Goal: Information Seeking & Learning: Learn about a topic

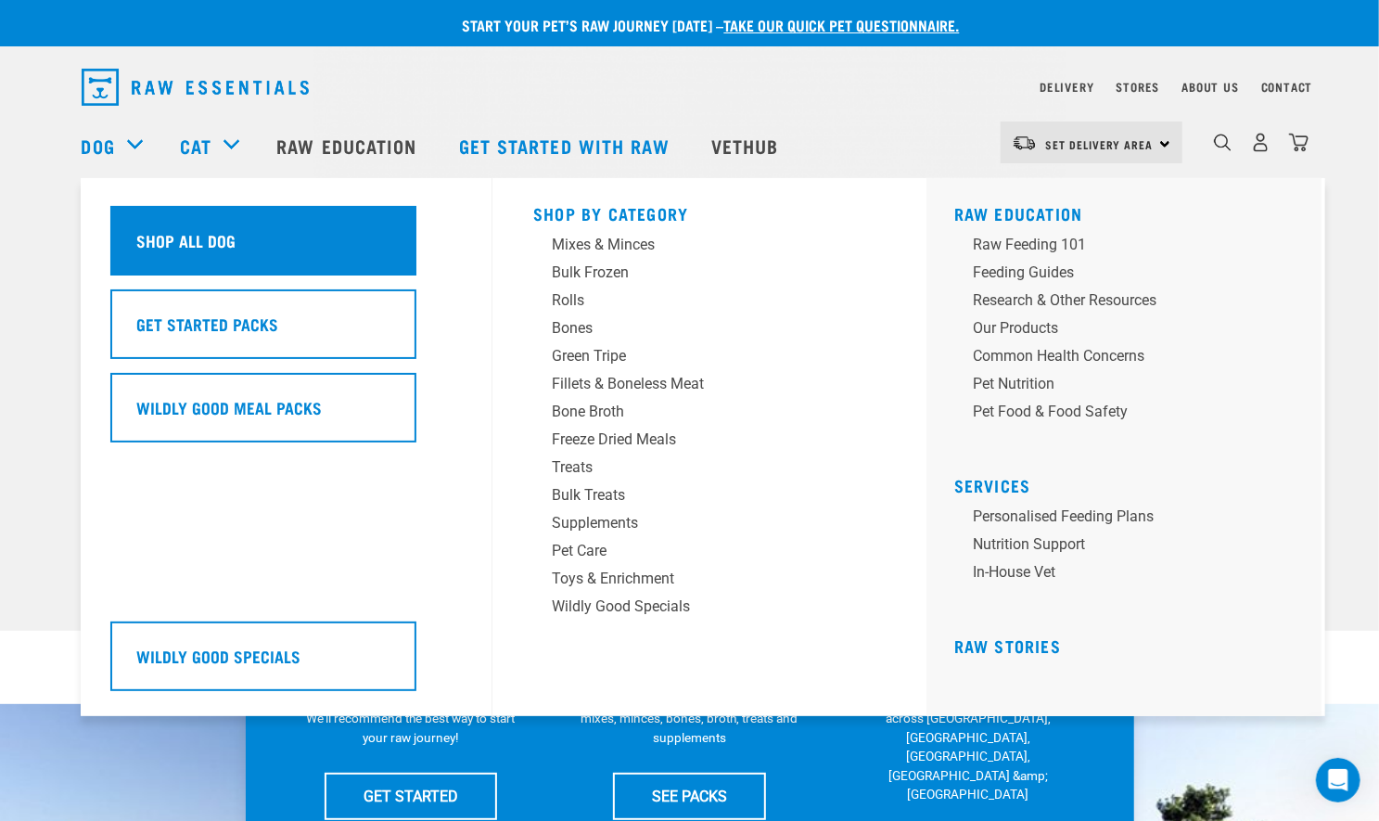
click at [160, 233] on h5 "Shop All Dog" at bounding box center [186, 240] width 99 height 24
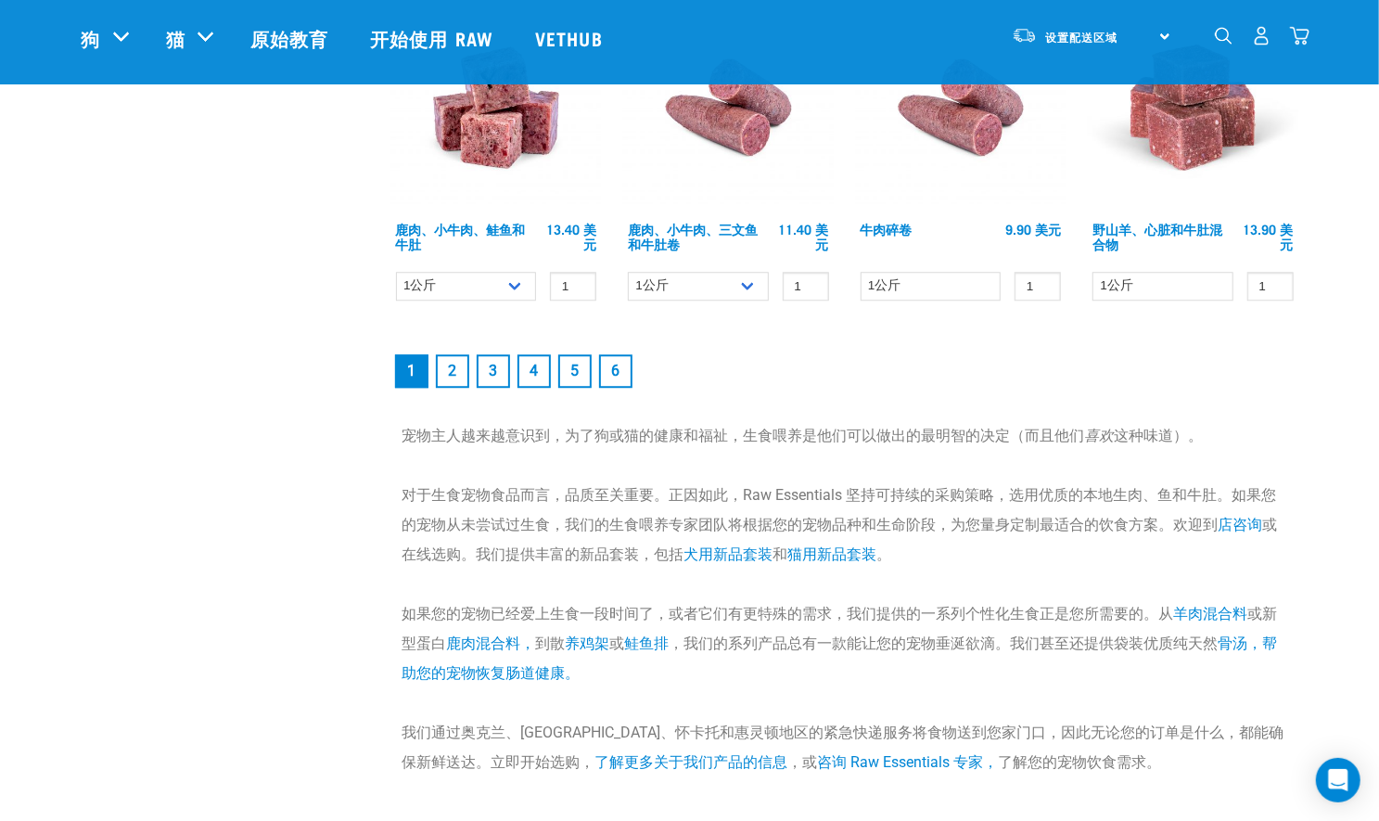
scroll to position [2768, 0]
click at [462, 387] on link "2" at bounding box center [452, 369] width 33 height 33
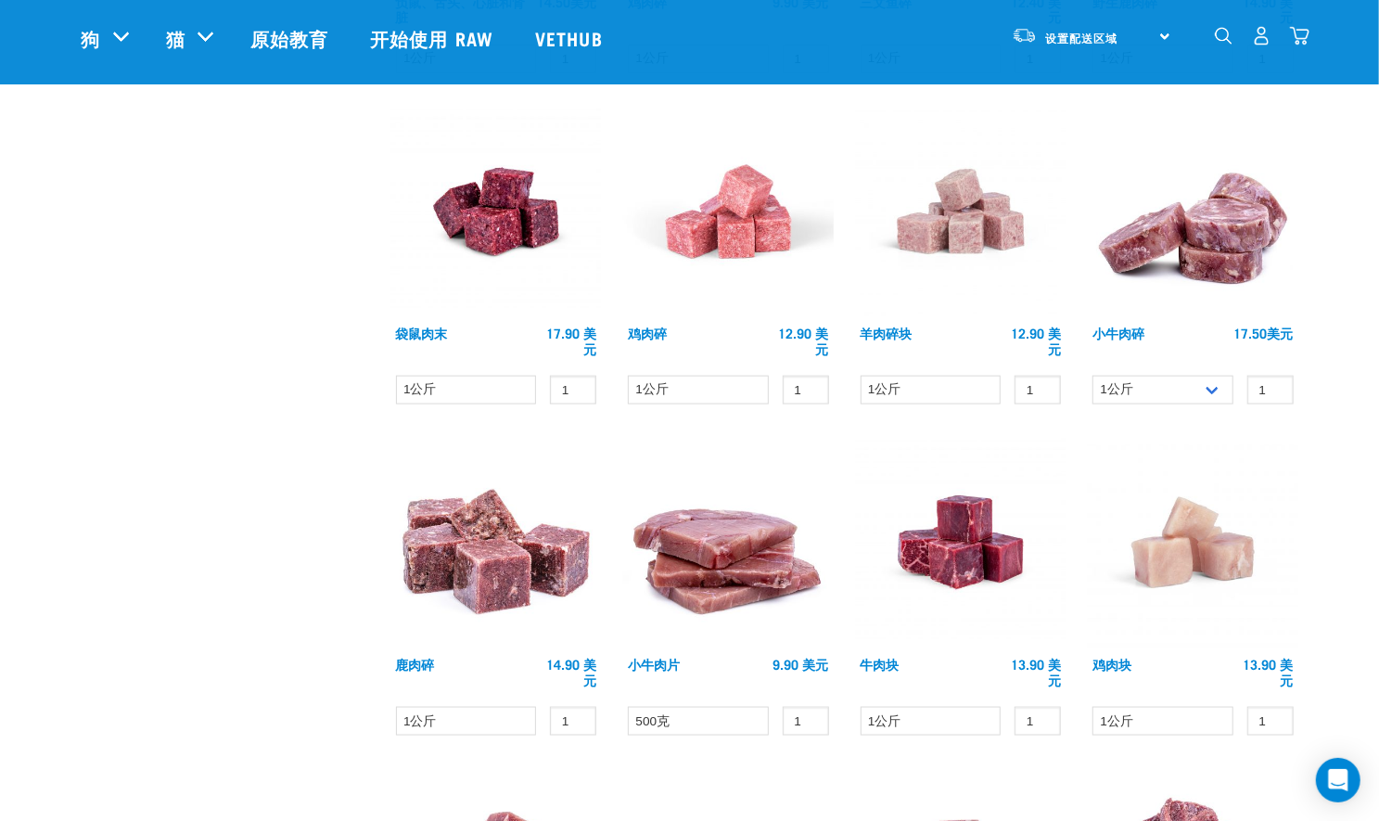
scroll to position [1165, 0]
click at [275, 376] on div "× 过滤产品 宠物类型 狗 猫 经验 New Raw Feeder Experienced Raw Feeder 人生阶段 Cat" at bounding box center [226, 364] width 310 height 2931
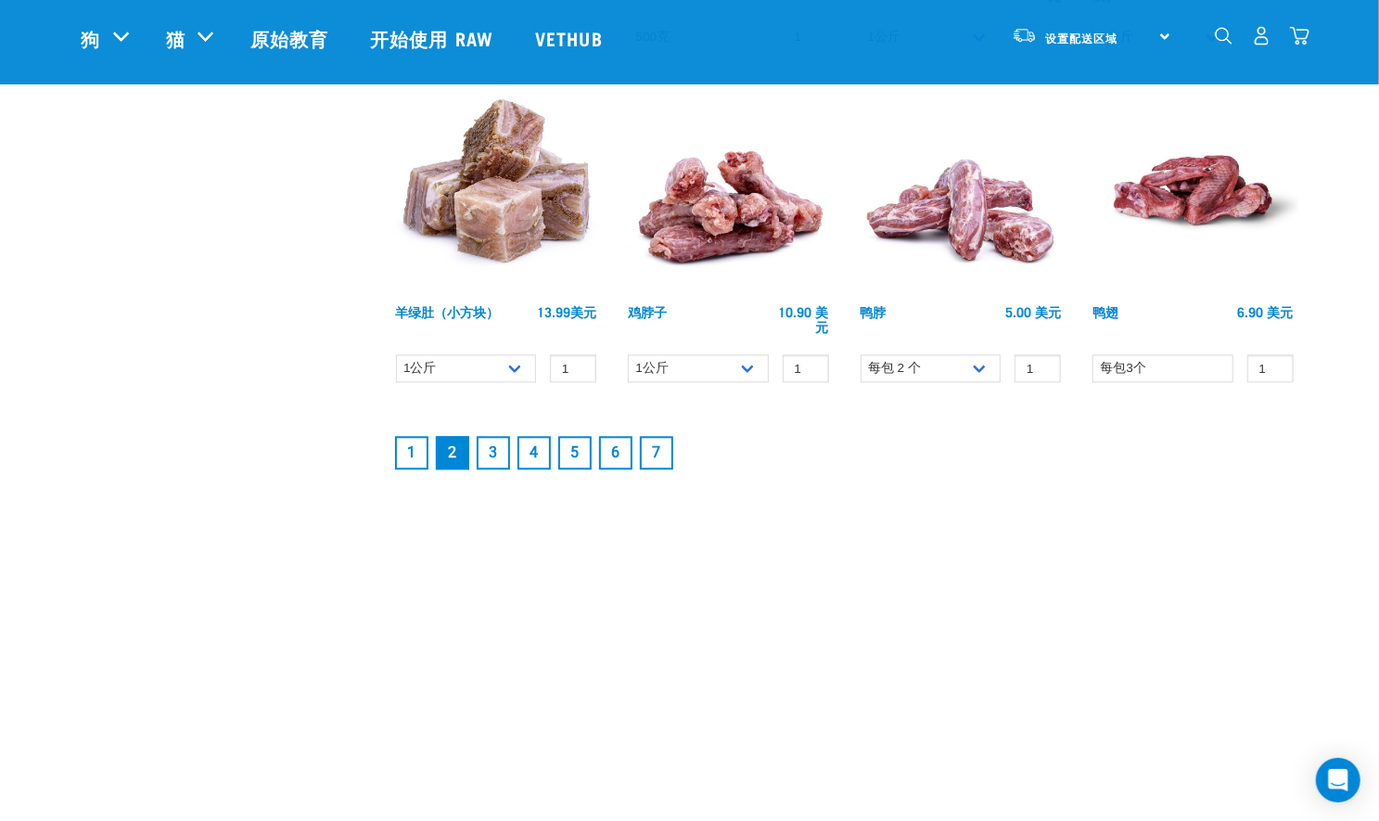
scroll to position [2562, 0]
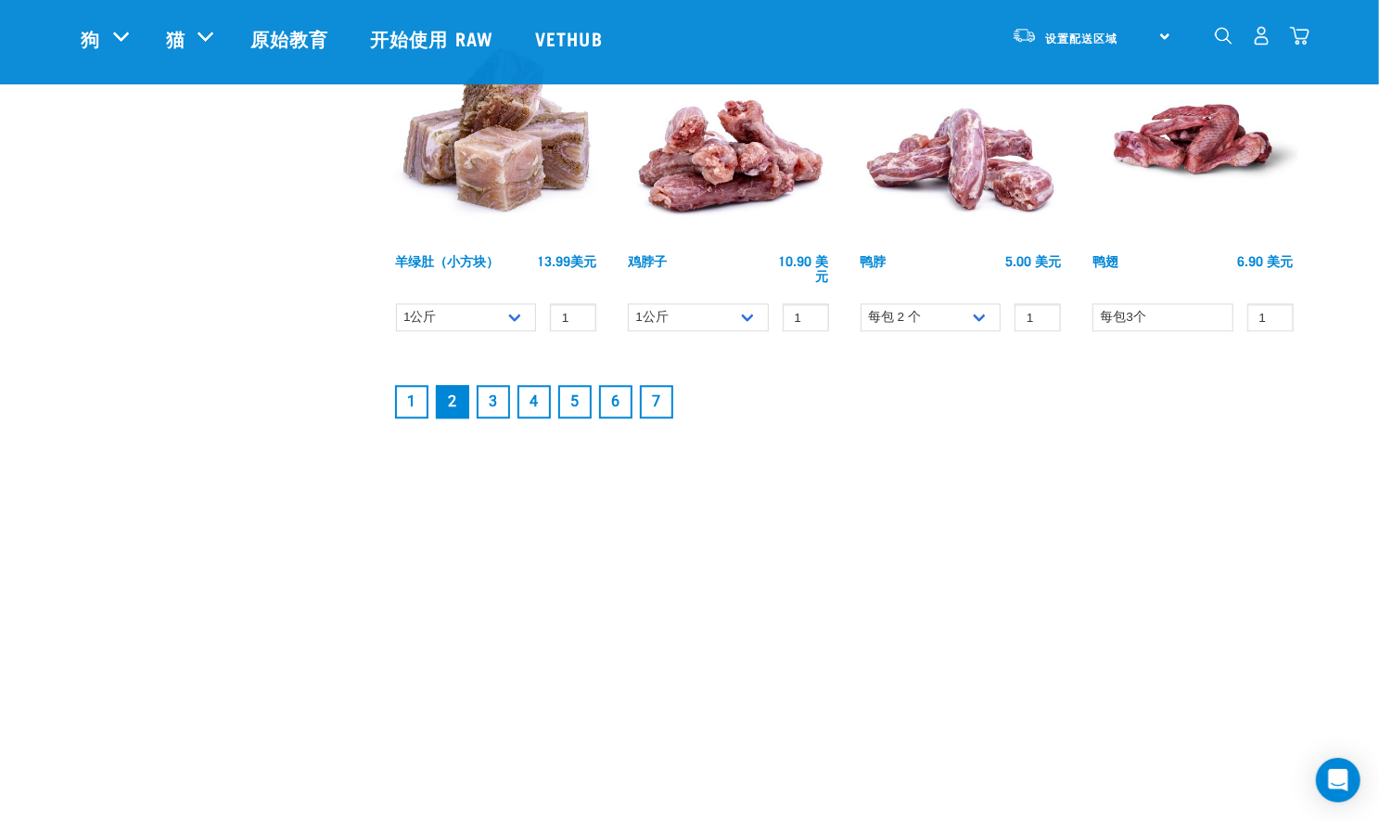
click at [484, 400] on link "3" at bounding box center [493, 401] width 33 height 33
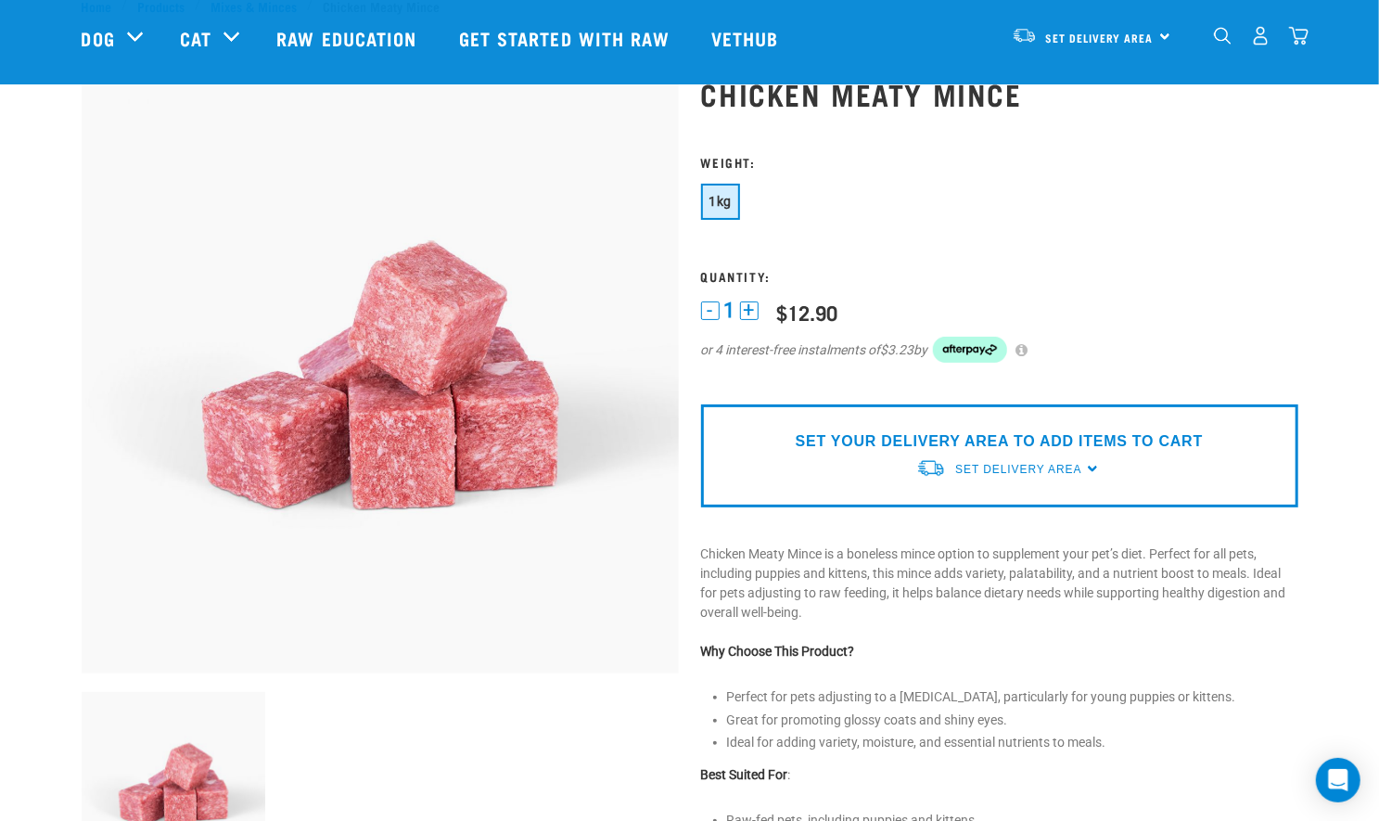
scroll to position [45, 0]
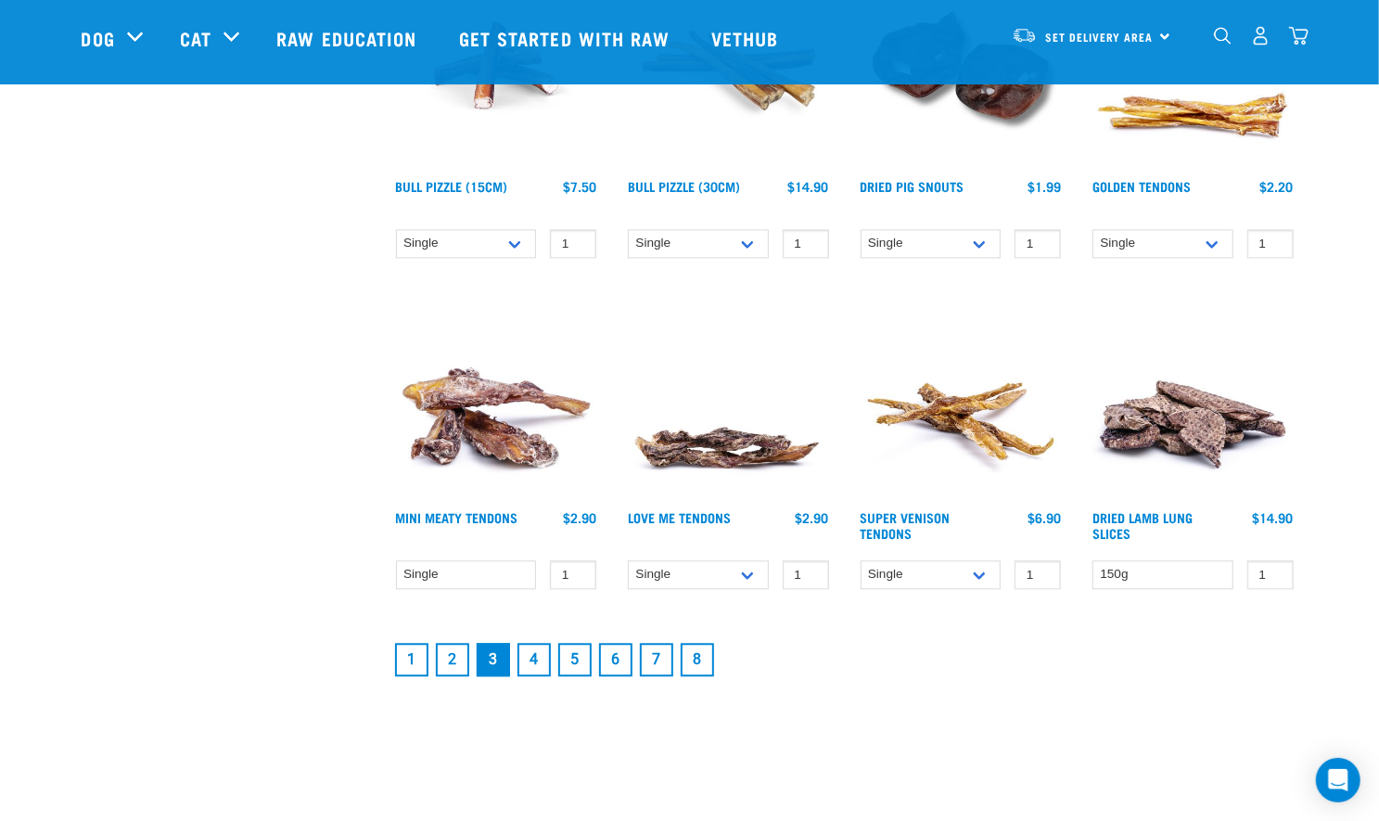
scroll to position [2350, 0]
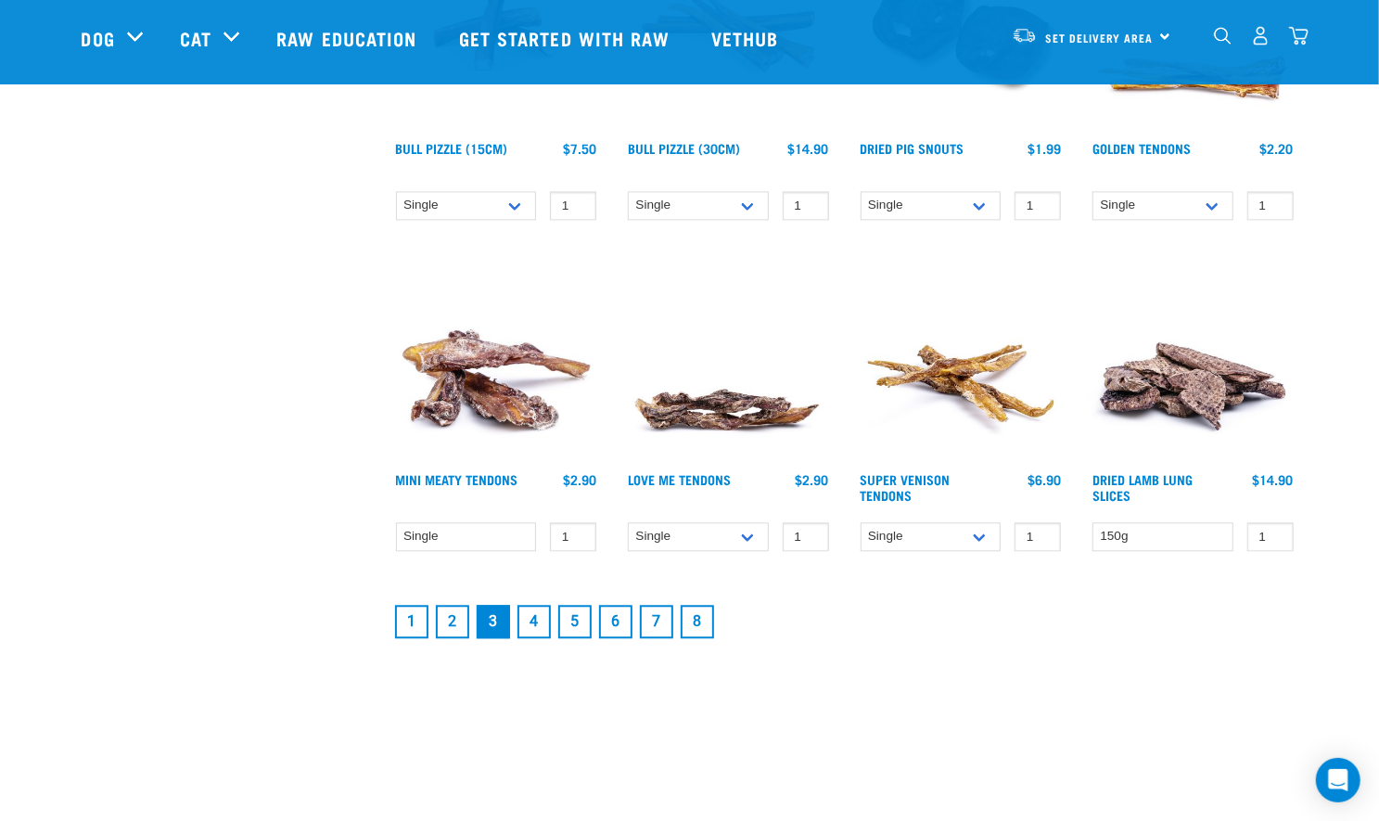
click at [423, 621] on link "1" at bounding box center [411, 621] width 33 height 33
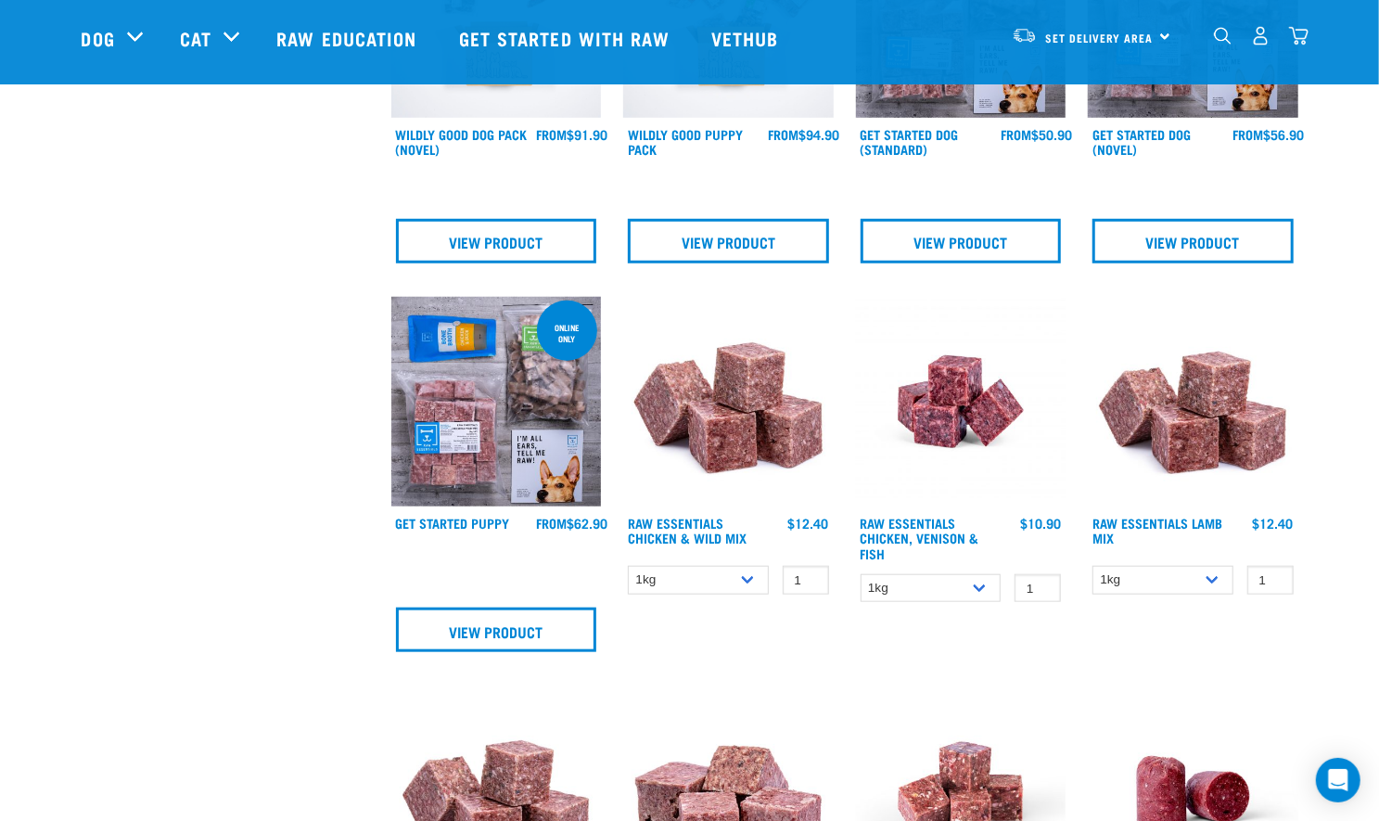
scroll to position [760, 0]
click at [1024, 411] on img at bounding box center [961, 401] width 211 height 211
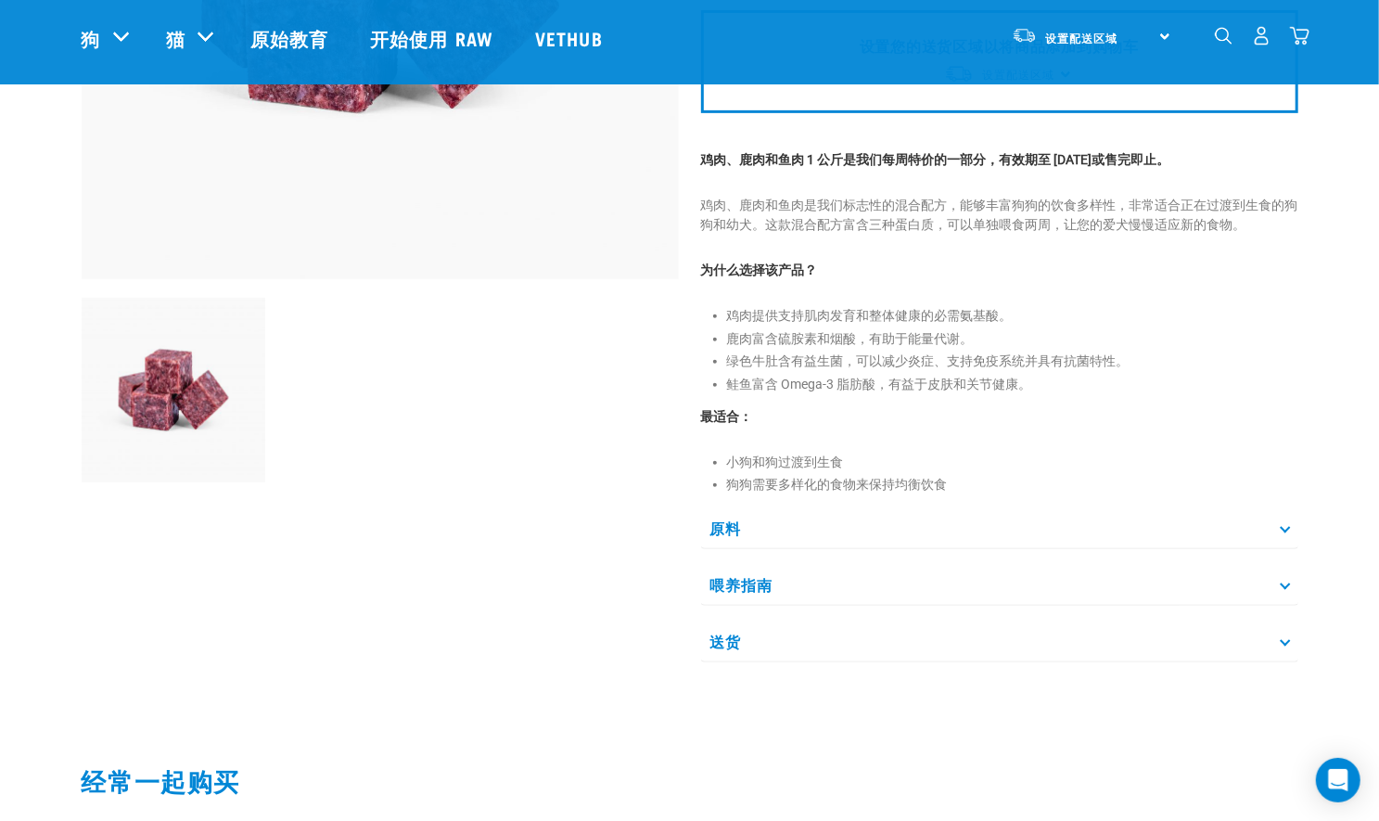
scroll to position [448, 0]
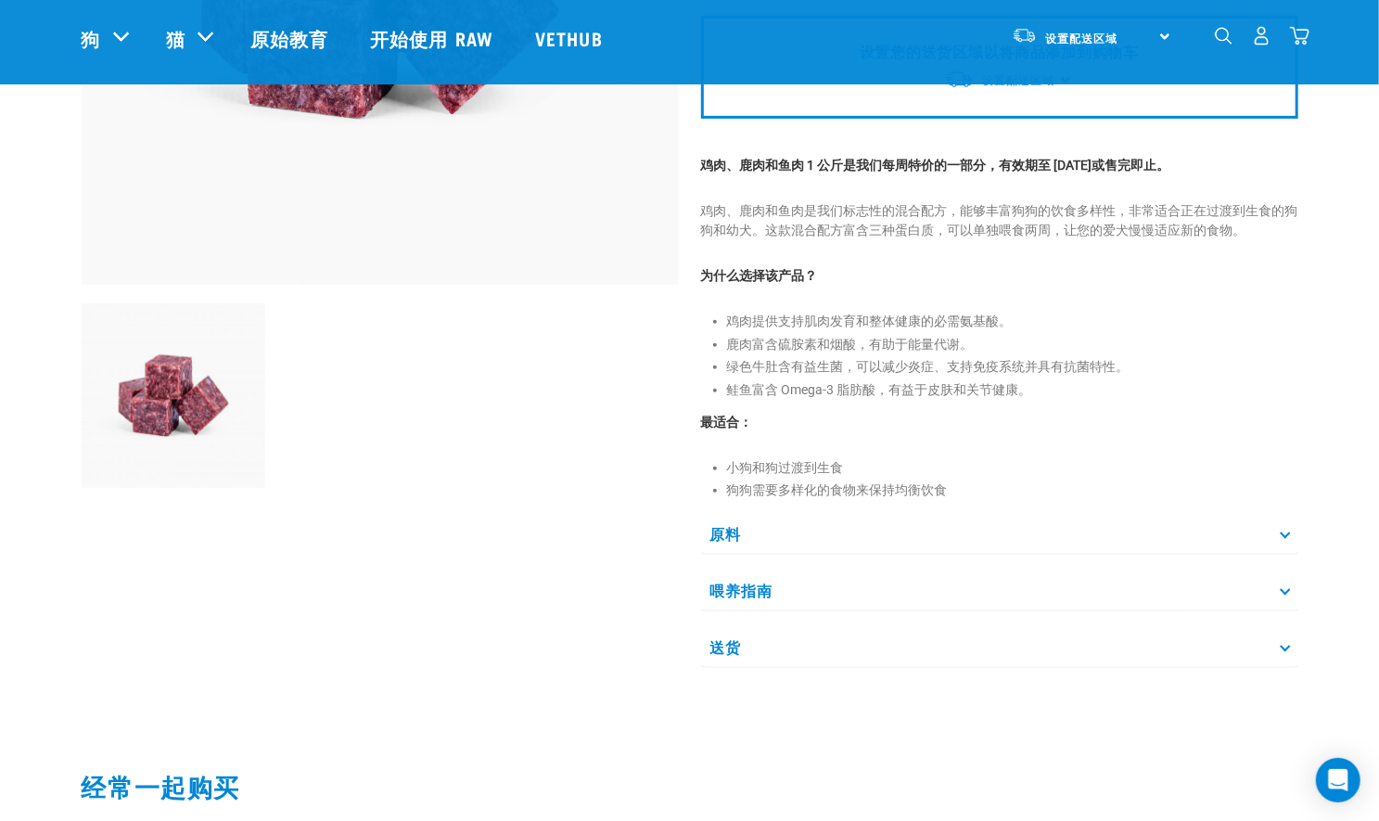
click at [961, 587] on p "喂养指南" at bounding box center [999, 591] width 597 height 42
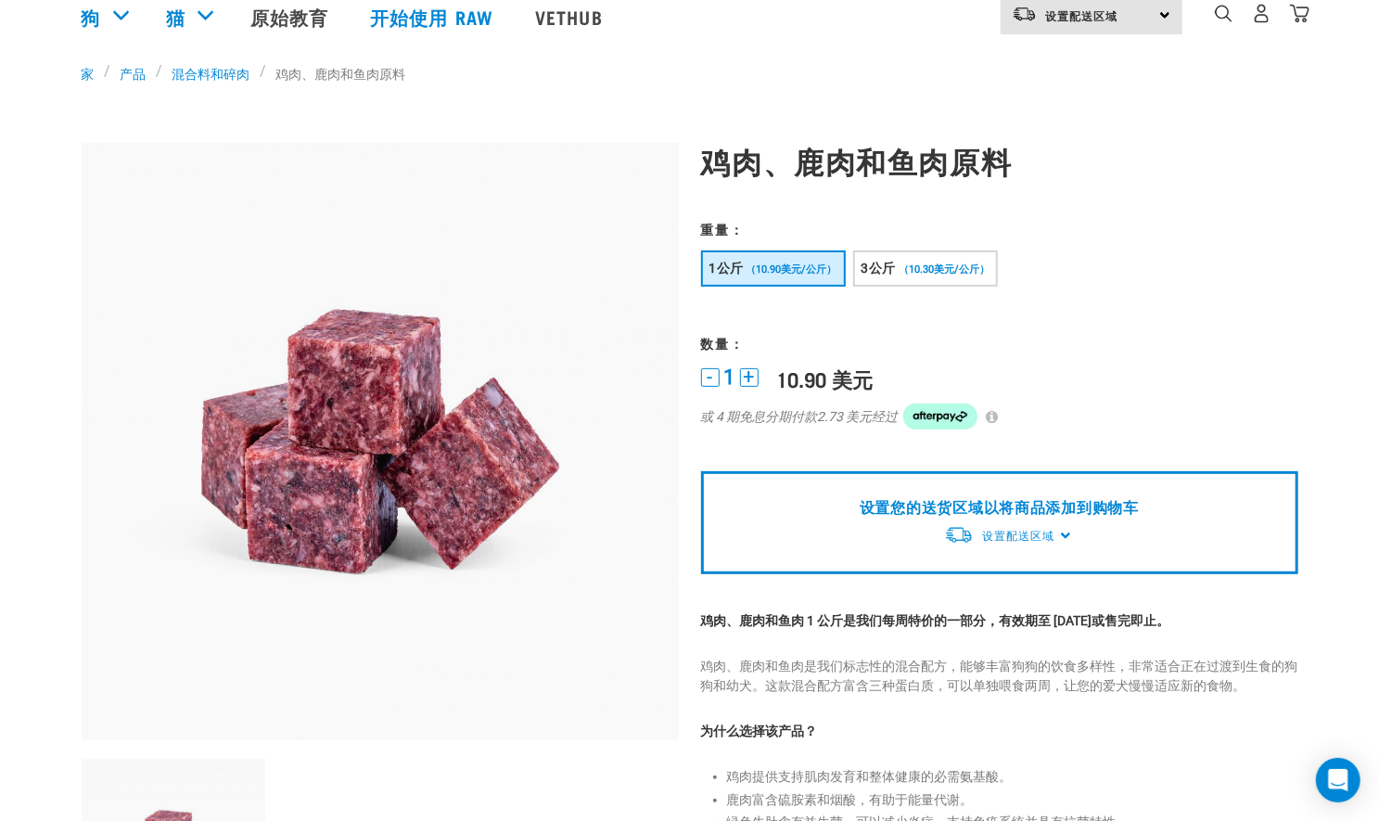
scroll to position [0, 0]
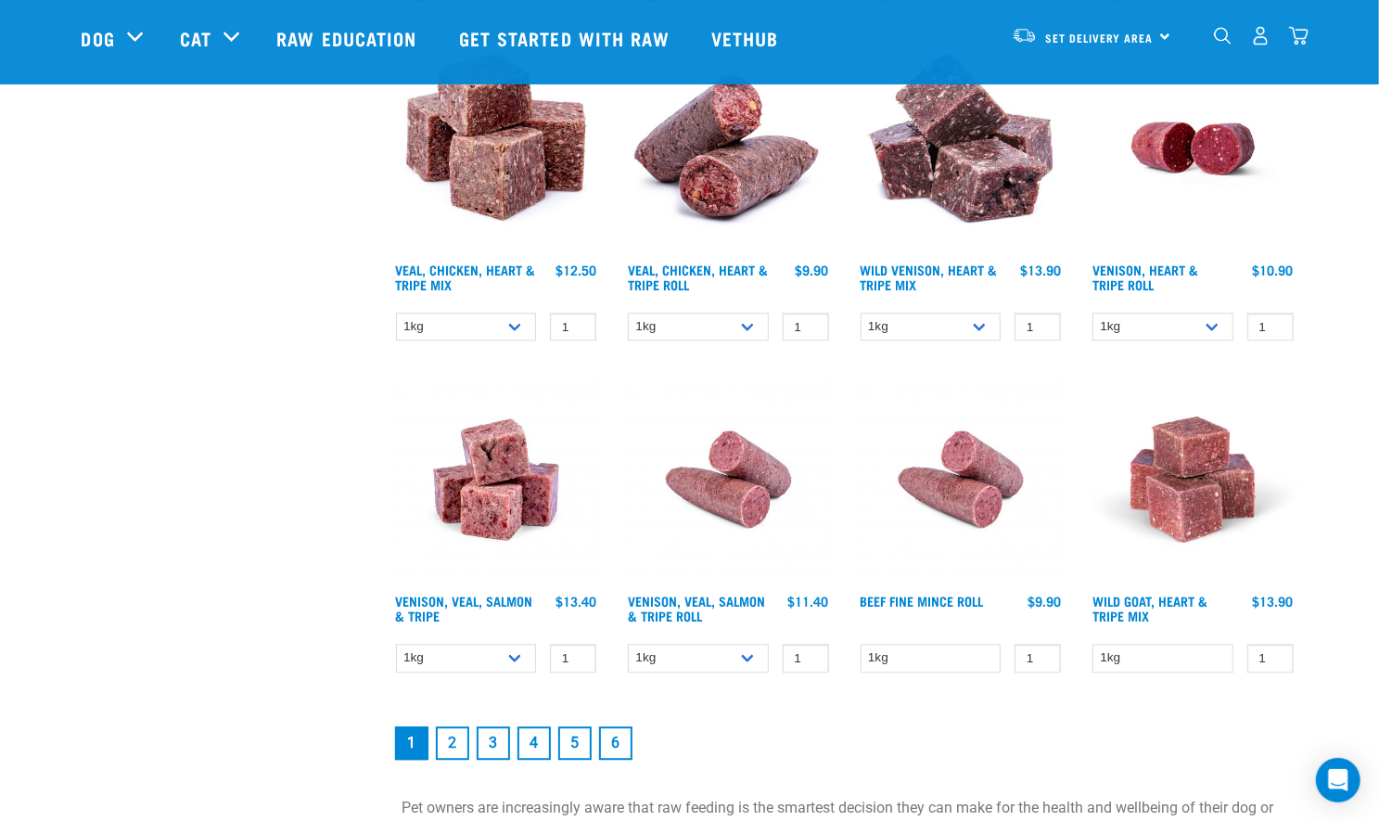
scroll to position [2396, 0]
click at [453, 739] on link "2" at bounding box center [452, 741] width 33 height 33
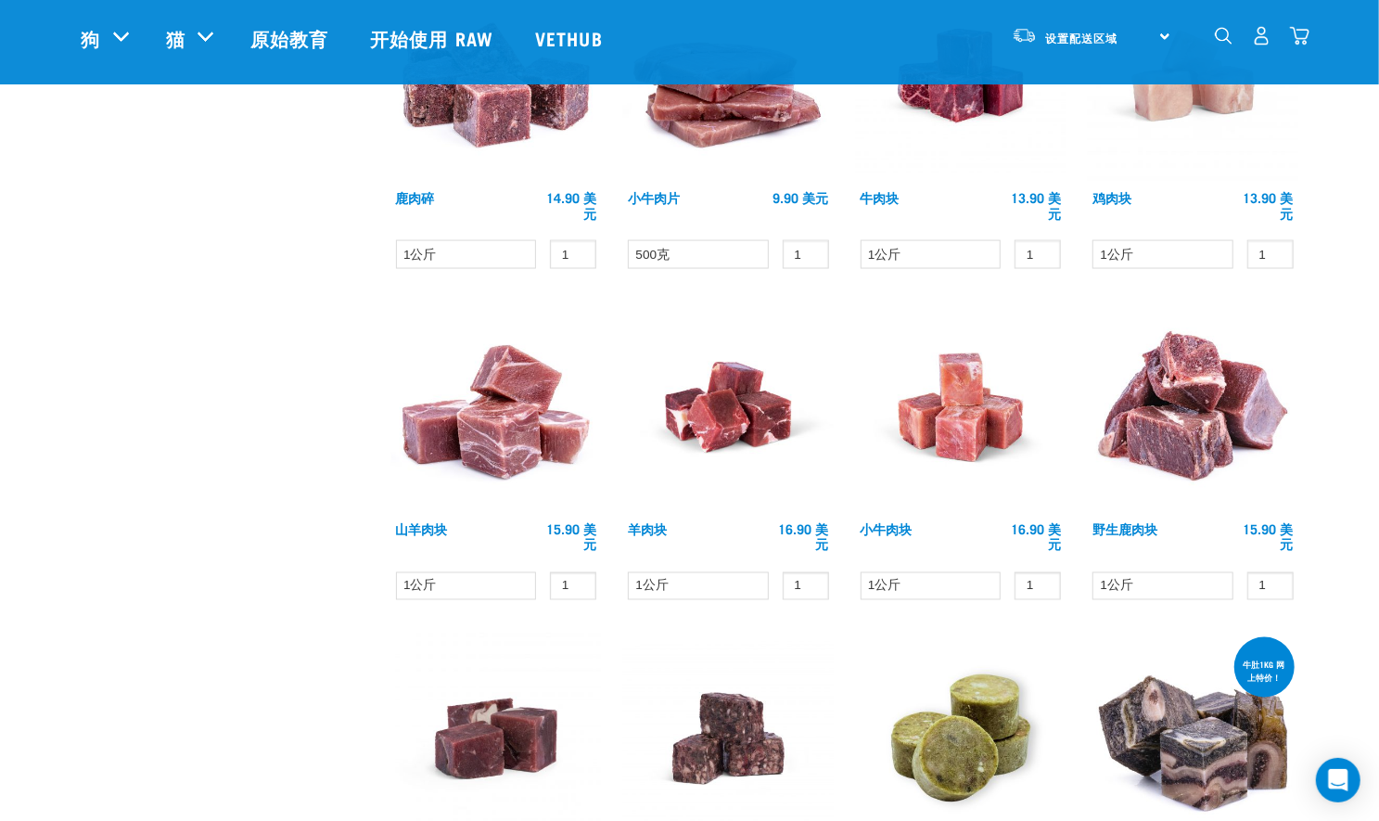
scroll to position [1632, 0]
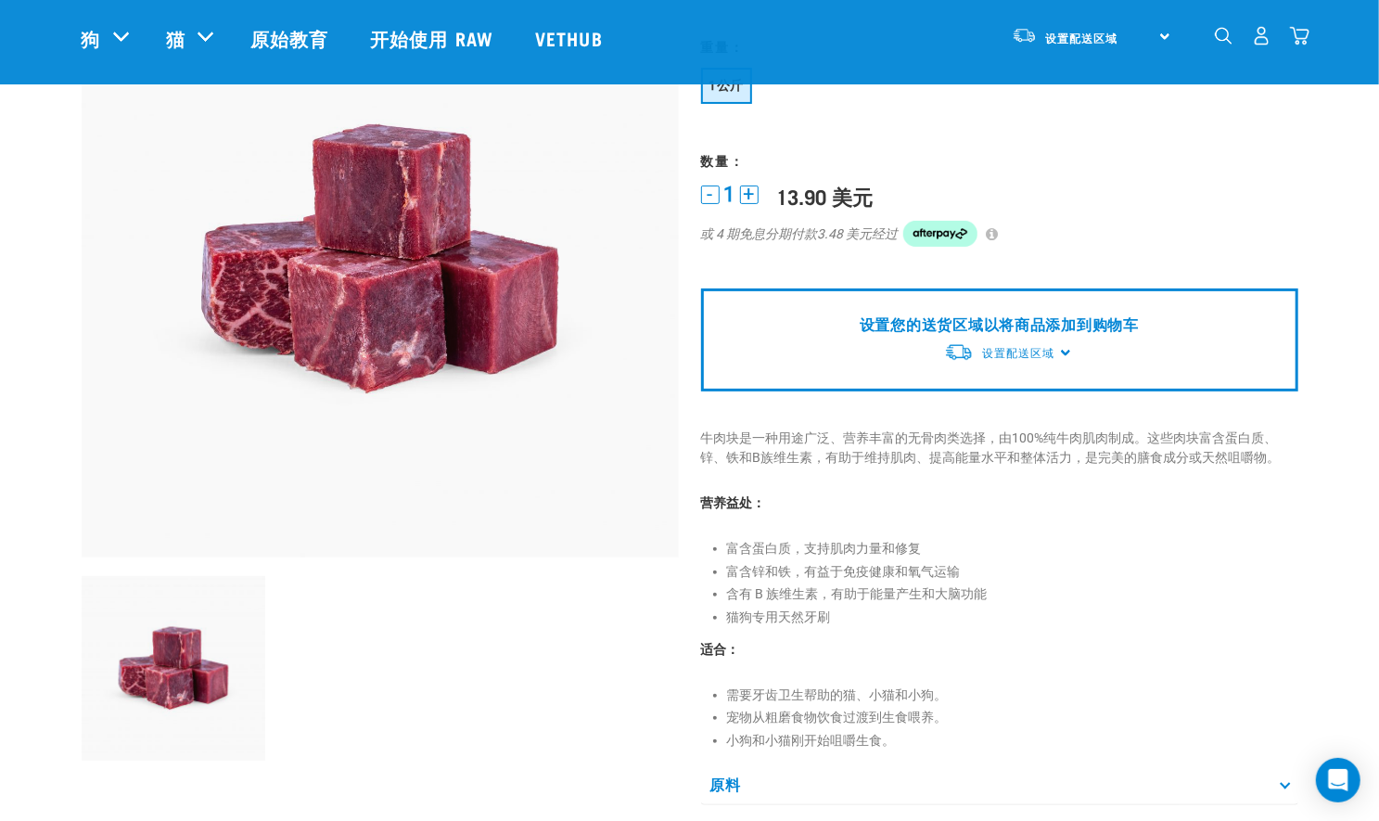
scroll to position [380, 0]
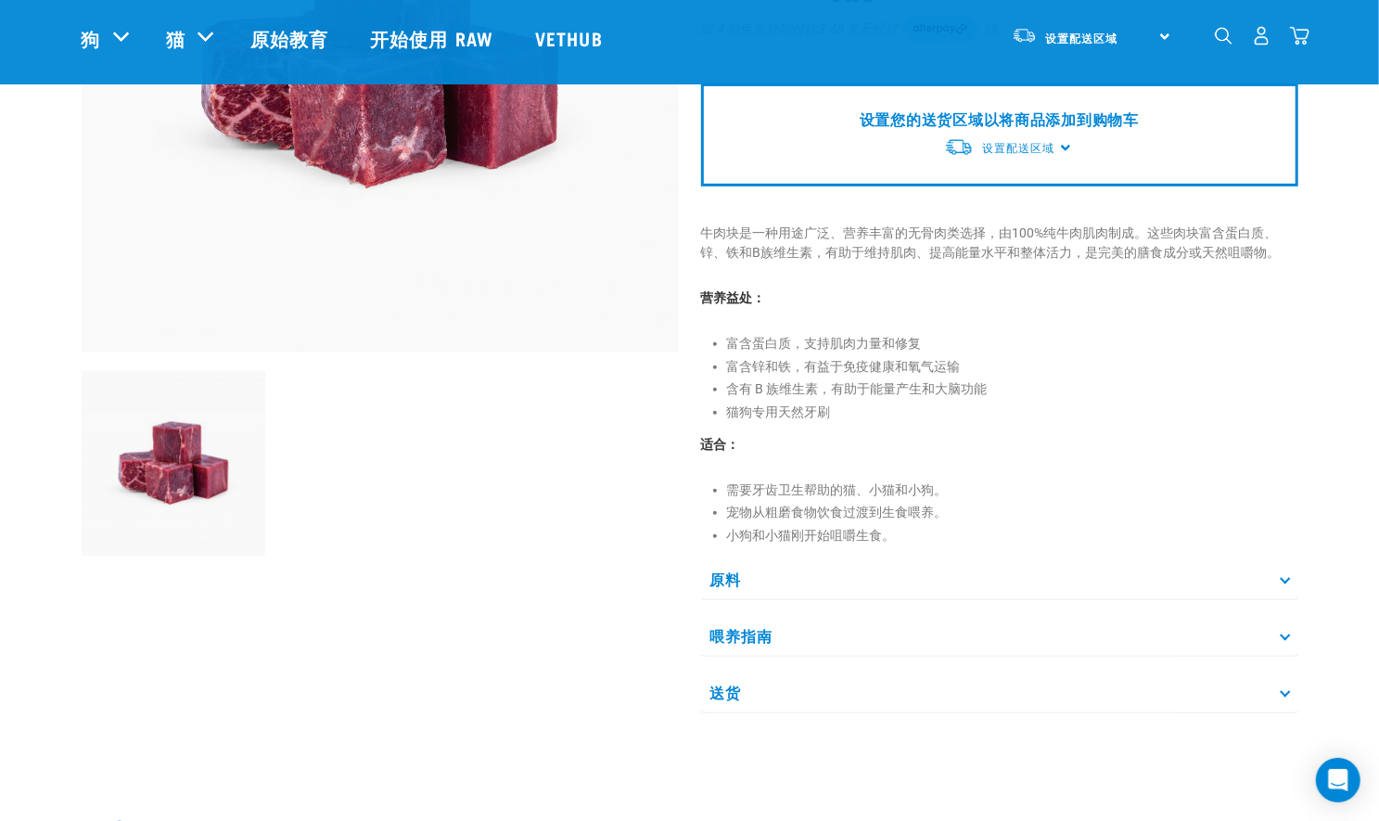
click at [780, 645] on p "喂养指南" at bounding box center [999, 636] width 597 height 42
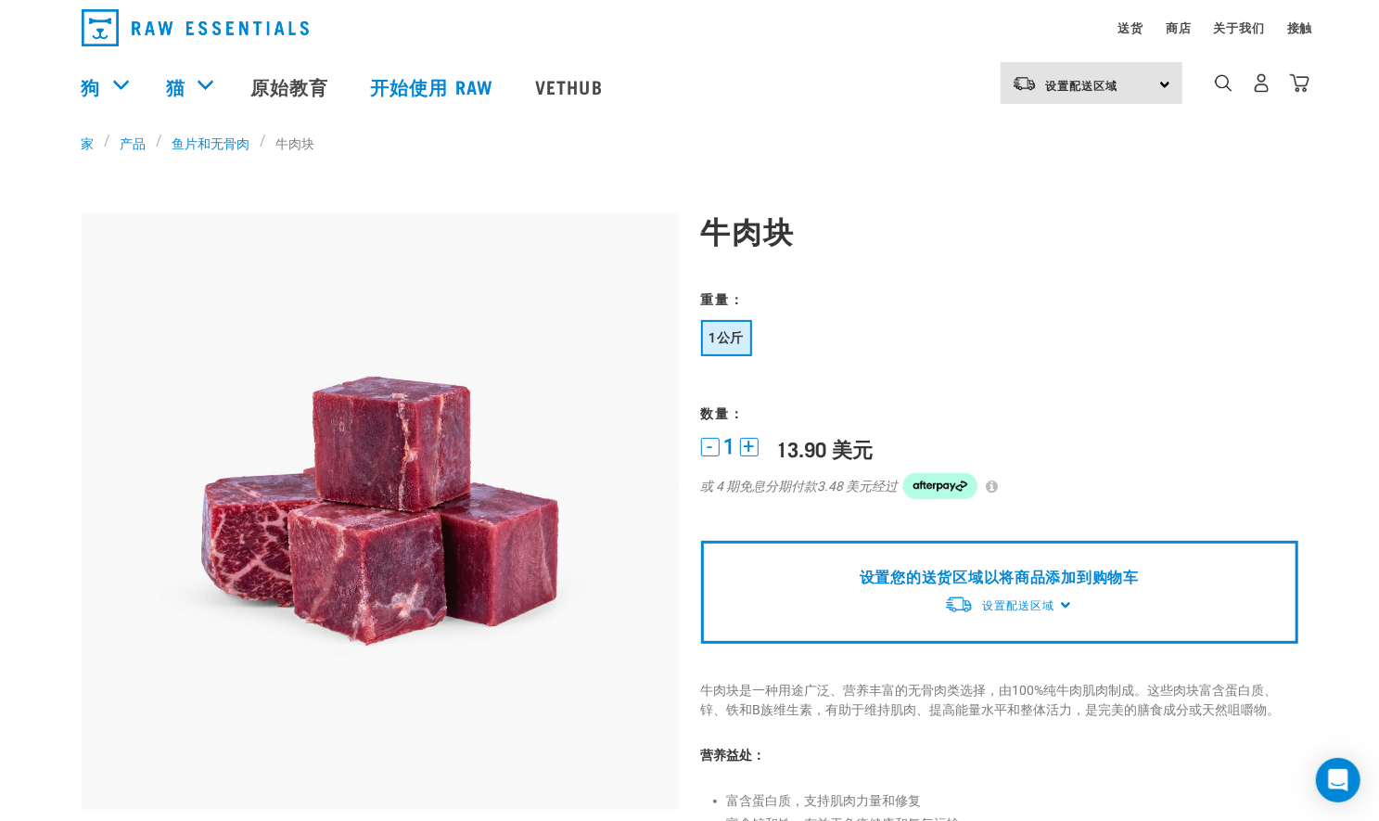
scroll to position [0, 0]
